Goal: Task Accomplishment & Management: Manage account settings

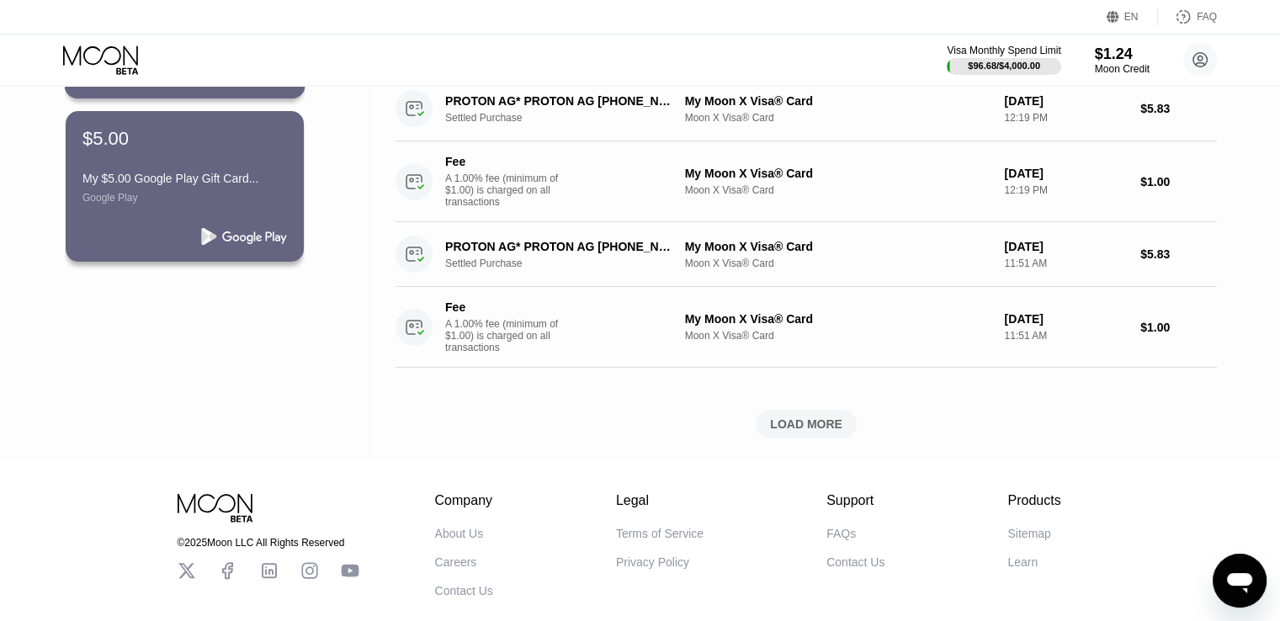
scroll to position [505, 0]
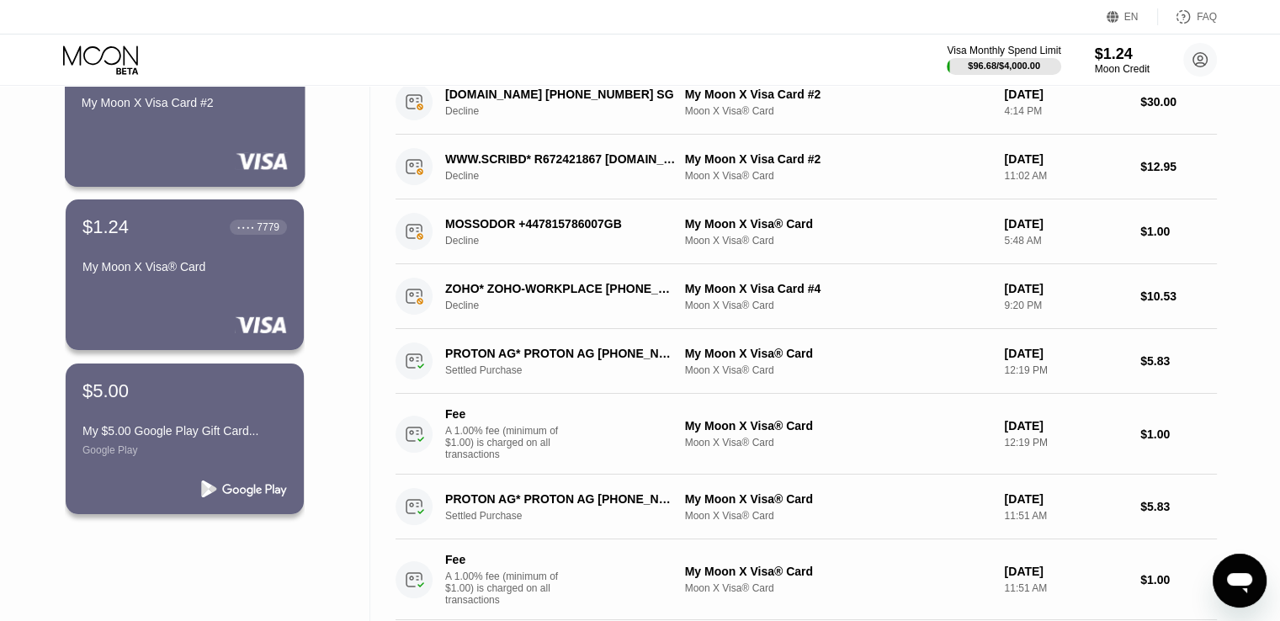
click at [234, 123] on div "$1.24 ● ● ● ● 9263 My Moon X Visa Card #2" at bounding box center [185, 110] width 241 height 152
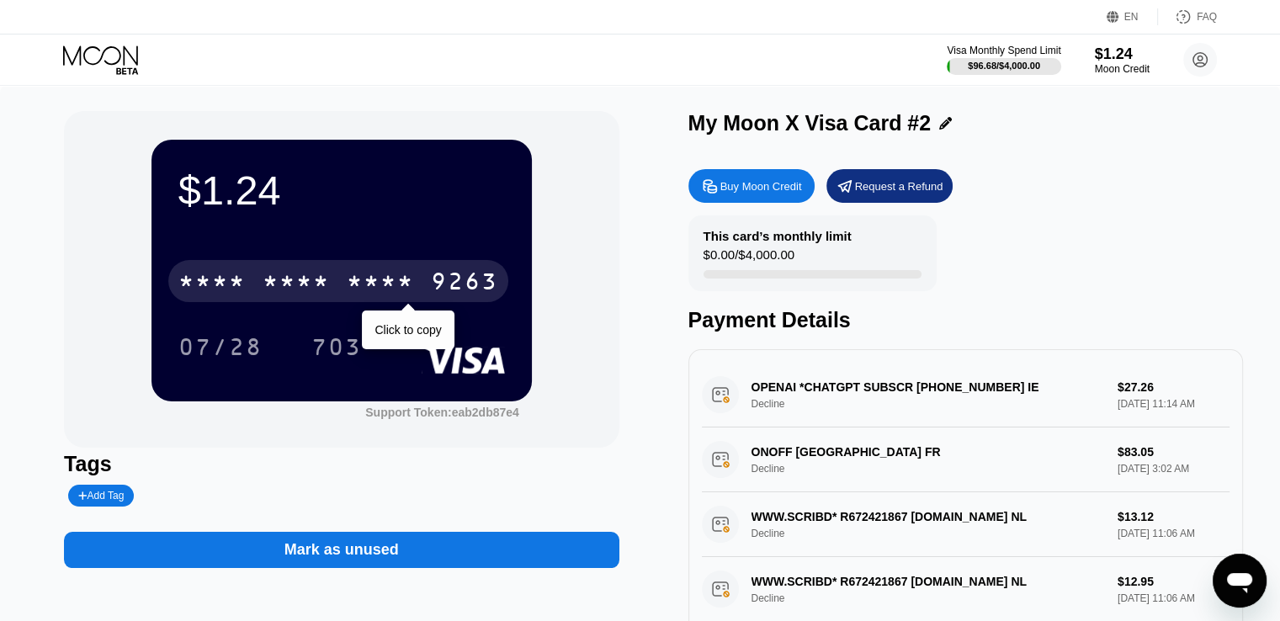
click at [394, 279] on div "* * * *" at bounding box center [380, 283] width 67 height 27
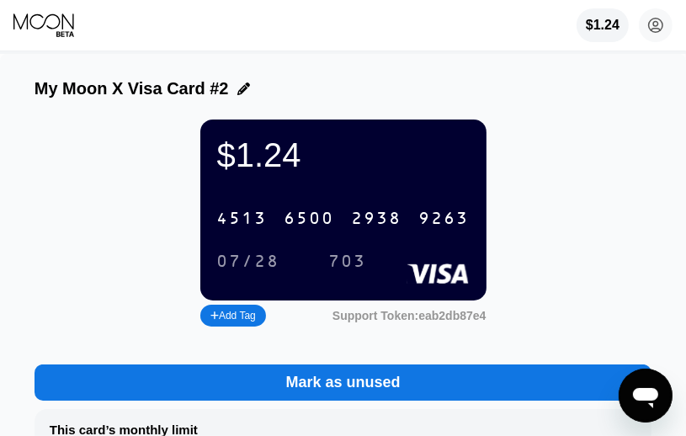
click at [273, 272] on div "07/28" at bounding box center [248, 261] width 63 height 19
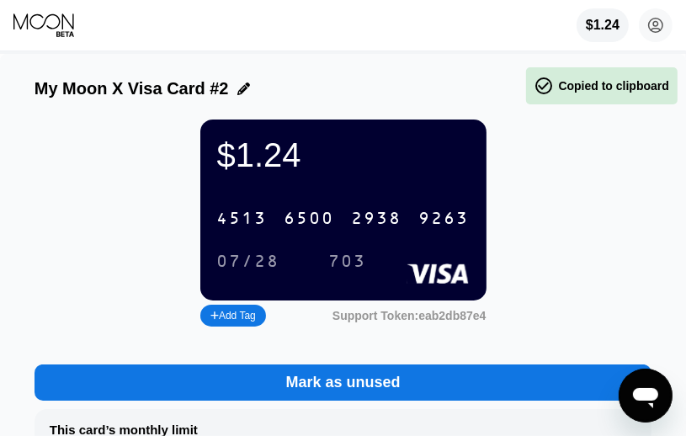
click at [362, 263] on div "703" at bounding box center [348, 261] width 38 height 19
